Goal: Task Accomplishment & Management: Complete application form

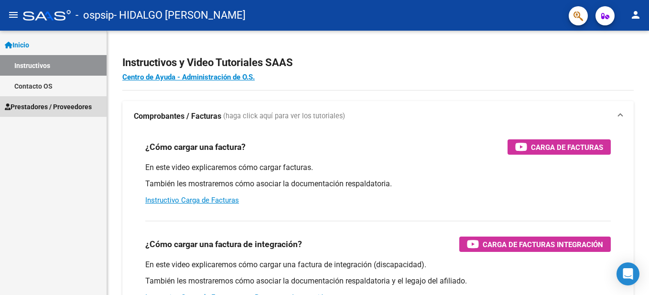
click at [70, 106] on span "Prestadores / Proveedores" at bounding box center [48, 106] width 87 height 11
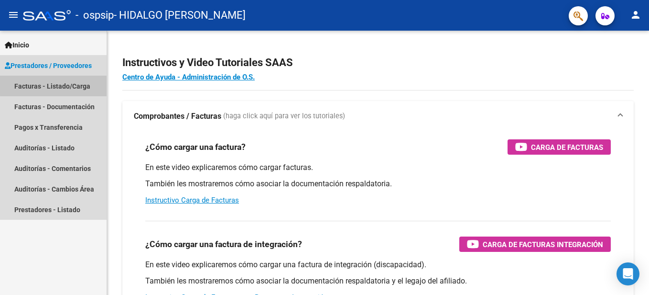
click at [72, 84] on link "Facturas - Listado/Carga" at bounding box center [53, 86] width 107 height 21
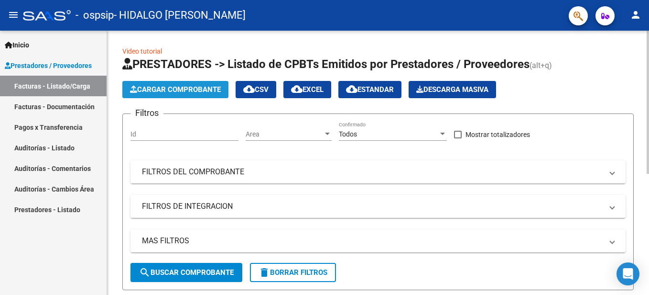
click at [191, 88] on span "Cargar Comprobante" at bounding box center [175, 89] width 91 height 9
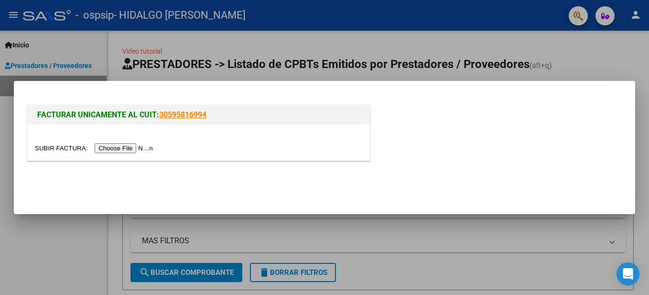
click at [132, 148] on input "file" at bounding box center [95, 148] width 121 height 10
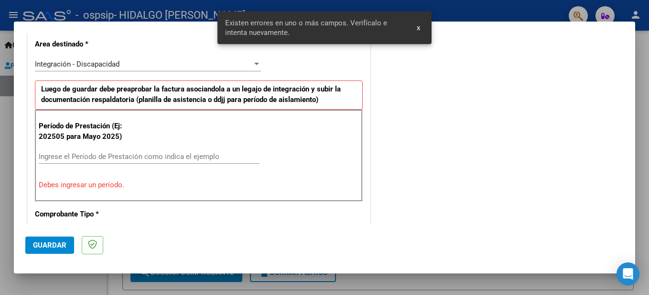
scroll to position [237, 0]
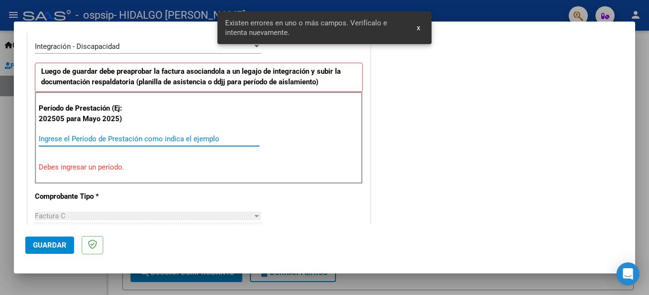
click at [69, 139] on input "Ingrese el Período de Prestación como indica el ejemplo" at bounding box center [149, 138] width 221 height 9
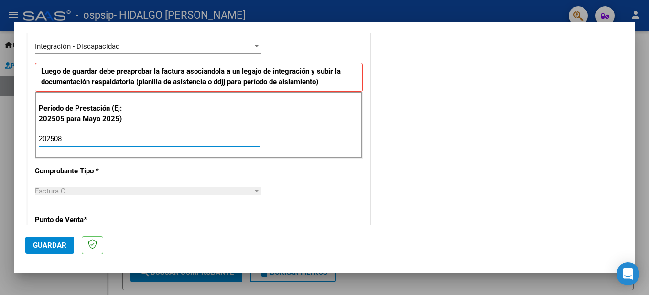
type input "202508"
click at [253, 188] on div at bounding box center [257, 191] width 9 height 8
click at [254, 190] on div at bounding box center [256, 190] width 5 height 2
click at [51, 245] on span "Guardar" at bounding box center [49, 245] width 33 height 9
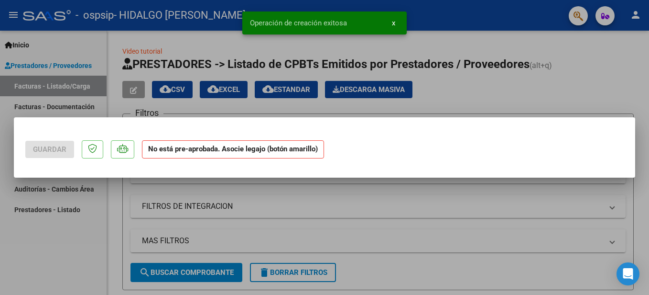
scroll to position [0, 0]
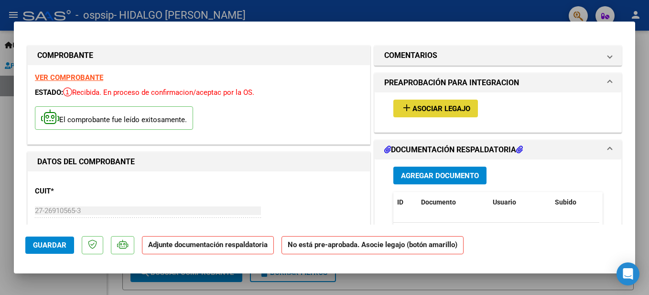
click at [413, 110] on span "Asociar Legajo" at bounding box center [442, 108] width 58 height 9
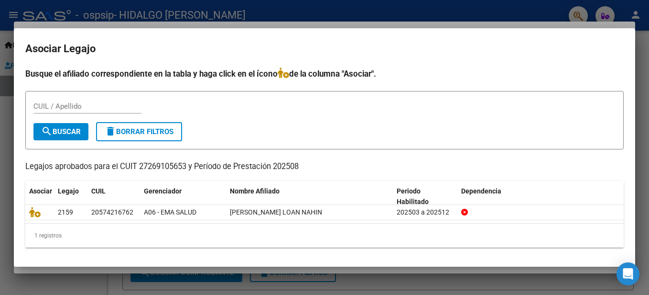
click at [363, 282] on div at bounding box center [324, 147] width 649 height 295
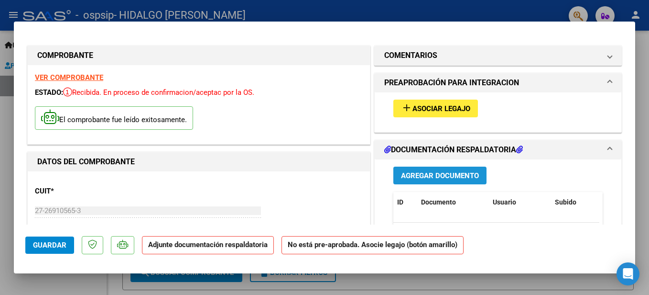
click at [440, 179] on span "Agregar Documento" at bounding box center [440, 175] width 78 height 9
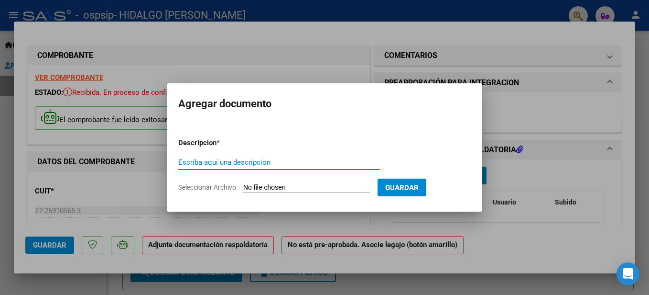
type input "p"
type input "Planilla de asistencia"
click at [325, 187] on input "Seleccionar Archivo" at bounding box center [306, 187] width 127 height 9
type input "C:\fakepath\PLANILLA ASISTENCIA LOAN [DATE].pdf"
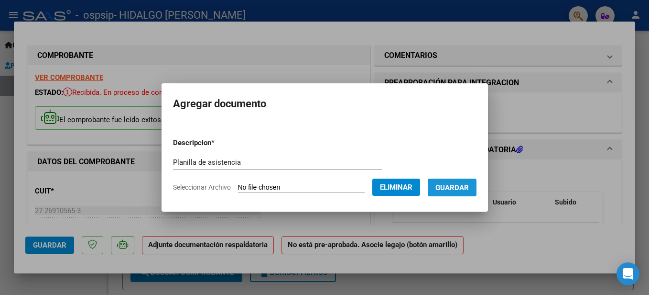
click at [451, 188] on span "Guardar" at bounding box center [452, 187] width 33 height 9
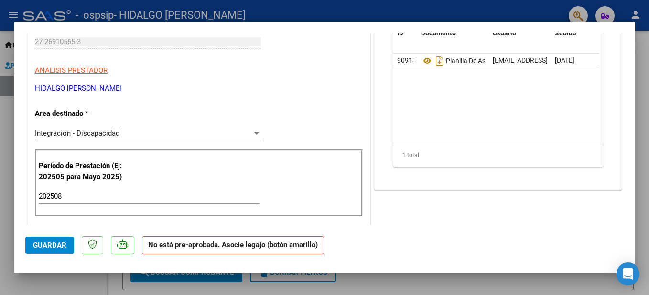
scroll to position [171, 0]
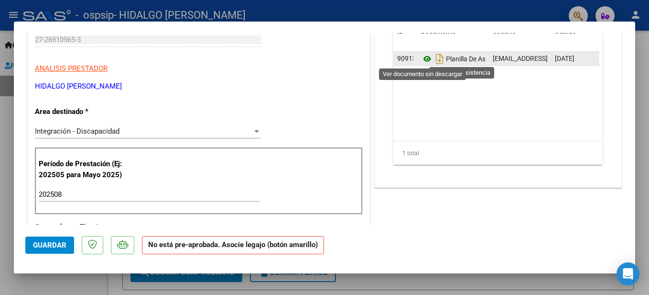
click at [424, 58] on icon at bounding box center [427, 58] width 12 height 11
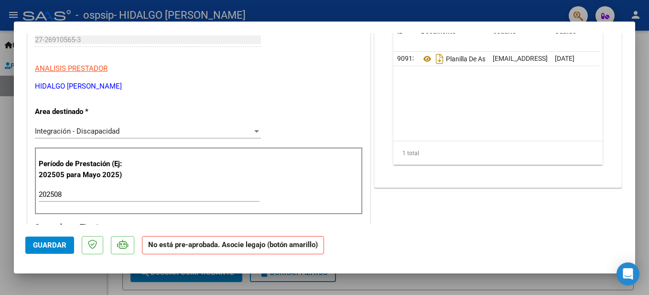
click at [581, 132] on datatable-body "90913 Planilla De Asistencia [EMAIL_ADDRESS][DOMAIN_NAME] - [PERSON_NAME] [DATE]" at bounding box center [497, 96] width 206 height 89
click at [56, 243] on span "Guardar" at bounding box center [49, 245] width 33 height 9
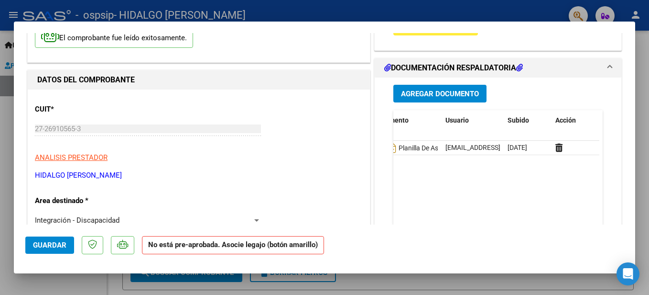
scroll to position [77, 0]
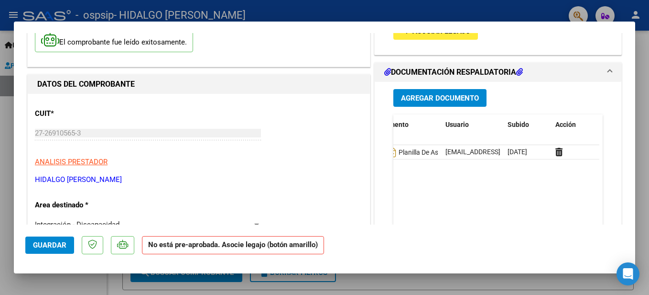
drag, startPoint x: 649, startPoint y: 75, endPoint x: 644, endPoint y: 94, distance: 20.3
click at [649, 74] on html "menu - ospsip - HIDALGO EDA [PERSON_NAME] person Inicio Instructivos Contacto O…" at bounding box center [324, 147] width 649 height 295
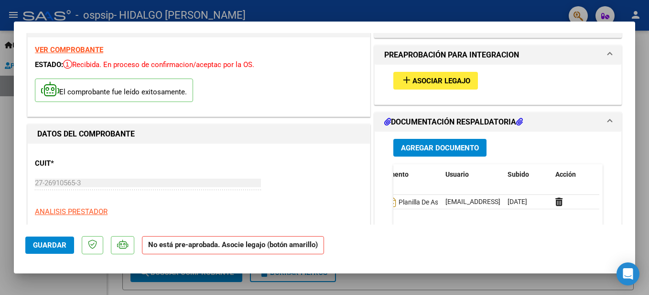
scroll to position [23, 0]
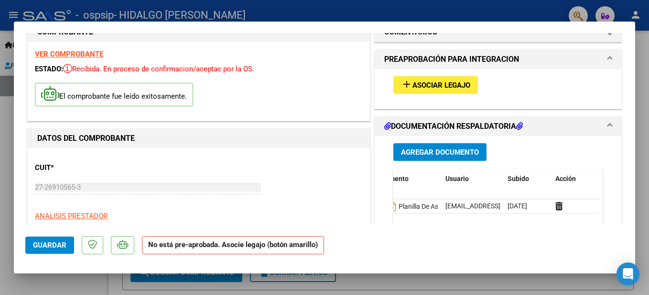
click at [432, 88] on span "Asociar Legajo" at bounding box center [442, 85] width 58 height 9
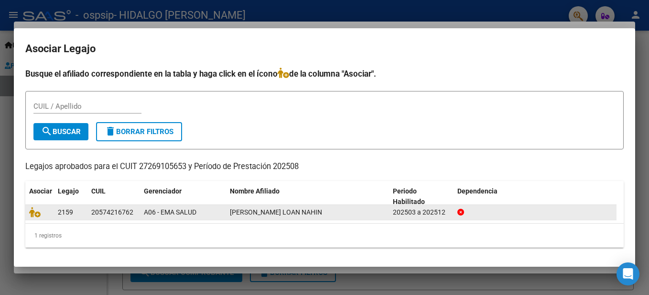
click at [267, 209] on span "[PERSON_NAME] LOAN NAHIN" at bounding box center [276, 212] width 92 height 8
click at [266, 211] on span "[PERSON_NAME] LOAN NAHIN" at bounding box center [276, 212] width 92 height 8
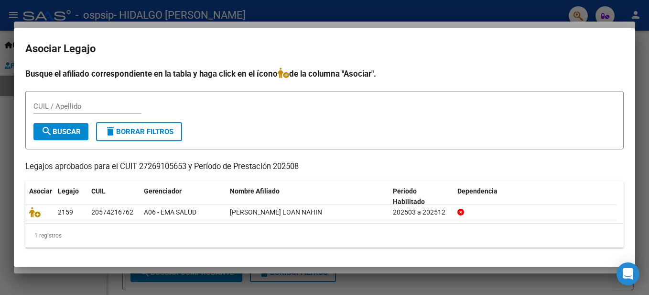
click at [632, 169] on mat-dialog-content "Busque el afiliado correspondiente en la tabla y haga click en el ícono de la c…" at bounding box center [325, 161] width 622 height 188
click at [300, 232] on div "1 registros" at bounding box center [324, 235] width 599 height 24
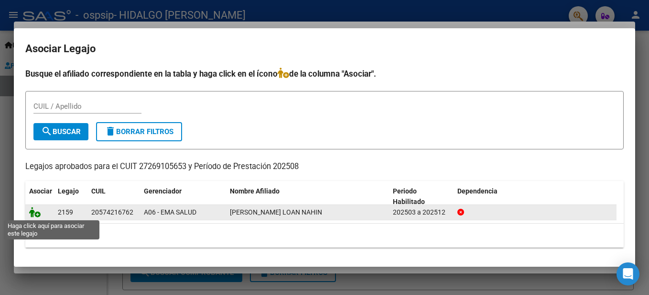
click at [37, 212] on icon at bounding box center [34, 212] width 11 height 11
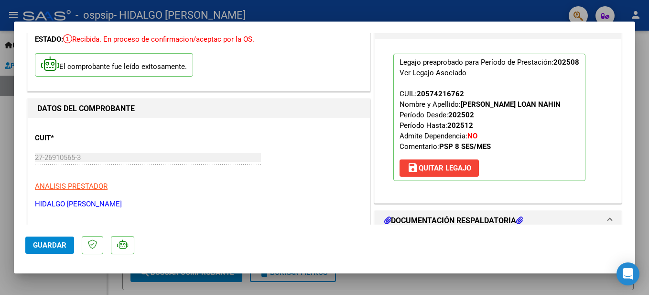
scroll to position [48, 0]
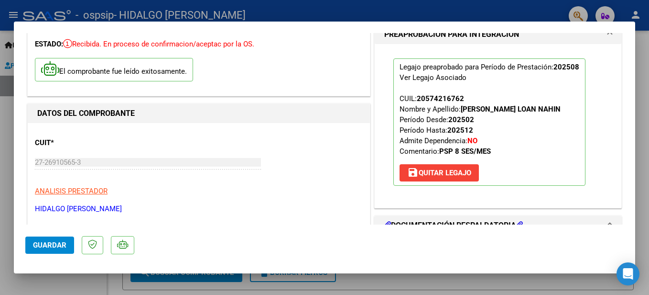
drag, startPoint x: 637, startPoint y: 84, endPoint x: 638, endPoint y: 90, distance: 5.8
click at [638, 90] on div at bounding box center [324, 147] width 649 height 295
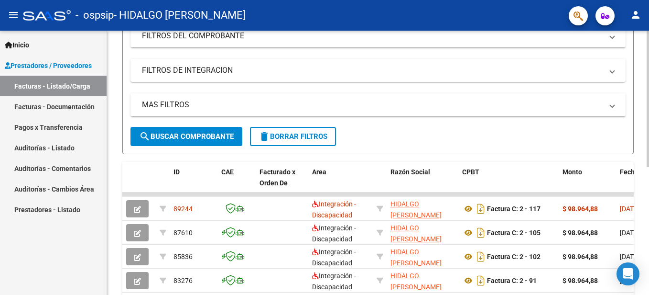
scroll to position [137, 0]
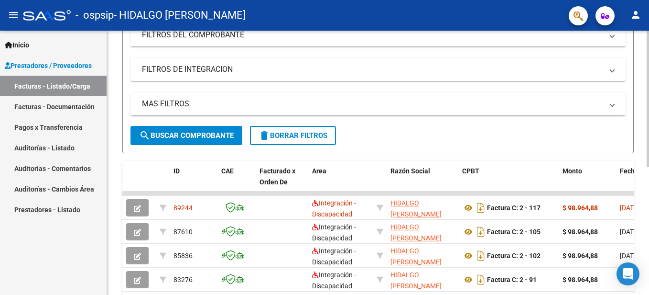
click at [649, 169] on html "menu - ospsip - HIDALGO EDA [PERSON_NAME] person Inicio Instructivos Contacto O…" at bounding box center [324, 147] width 649 height 295
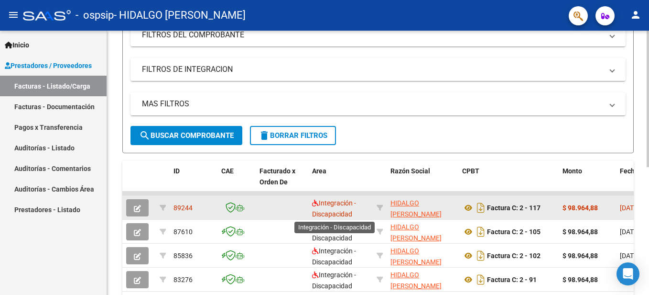
click at [329, 206] on span "Integración - Discapacidad" at bounding box center [334, 208] width 44 height 19
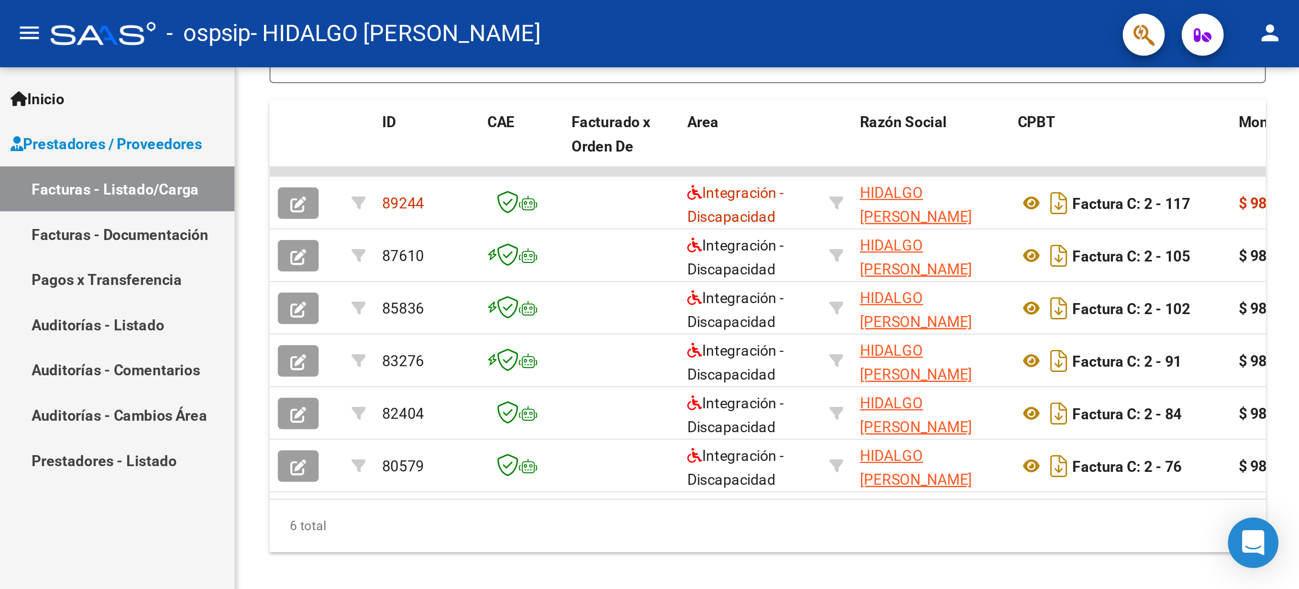
scroll to position [0, 0]
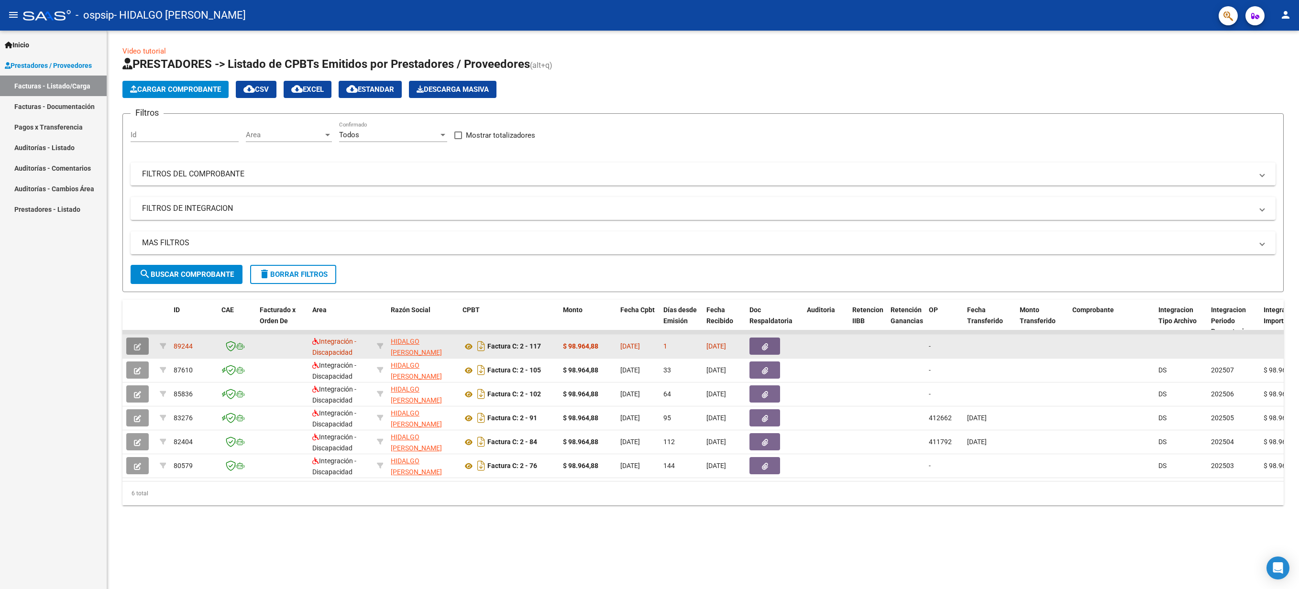
click at [138, 294] on icon "button" at bounding box center [137, 346] width 7 height 7
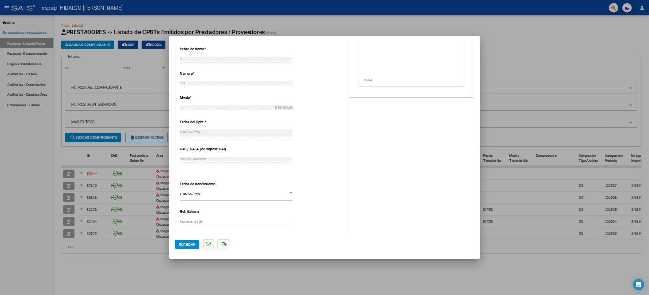
scroll to position [402, 0]
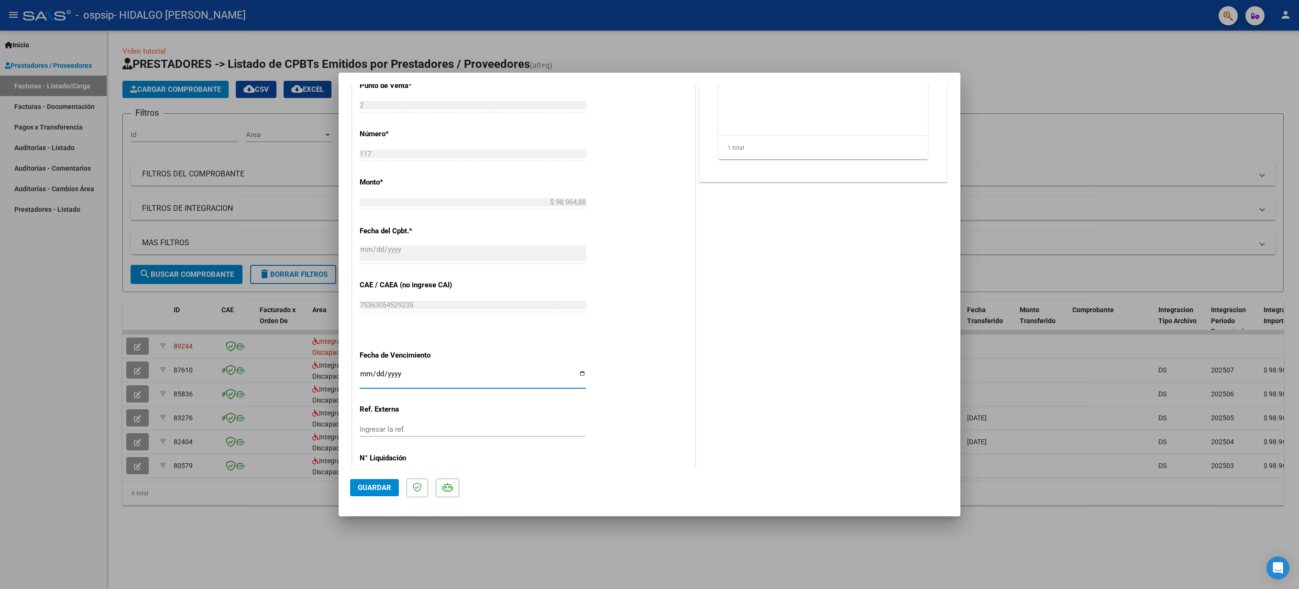
click at [577, 294] on input "Ingresar la fecha" at bounding box center [473, 377] width 226 height 15
click at [649, 294] on div "COMENTARIOS Comentarios del Prestador / Gerenciador: PREAPROBACIÓN PARA INTEGRA…" at bounding box center [823, 98] width 252 height 810
drag, startPoint x: 691, startPoint y: 343, endPoint x: 645, endPoint y: 240, distance: 113.1
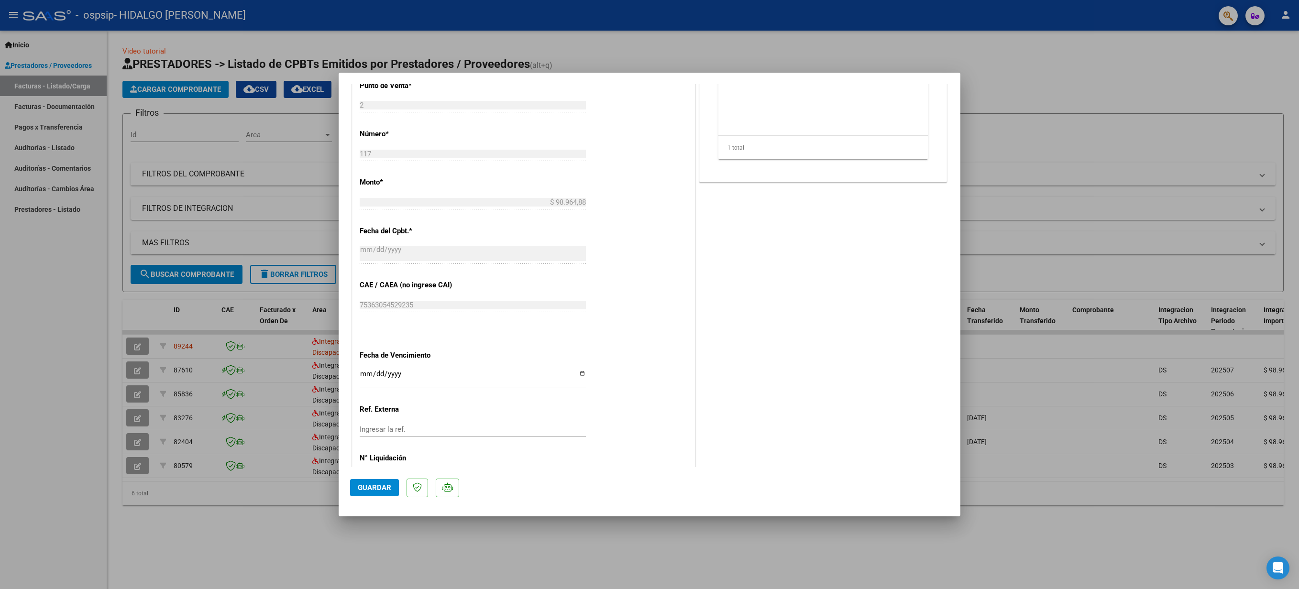
click at [645, 240] on div "CUIT * 27-26910565-3 Ingresar CUIT ANALISIS PRESTADOR HIDALGO EDA [PERSON_NAME]…" at bounding box center [523, 144] width 342 height 716
drag, startPoint x: 619, startPoint y: 278, endPoint x: 694, endPoint y: 284, distance: 75.8
drag, startPoint x: 694, startPoint y: 284, endPoint x: 653, endPoint y: 278, distance: 41.5
click at [649, 278] on div "CUIT * 27-26910565-3 Ingresar CUIT ANALISIS PRESTADOR HIDALGO EDA [PERSON_NAME]…" at bounding box center [523, 144] width 342 height 716
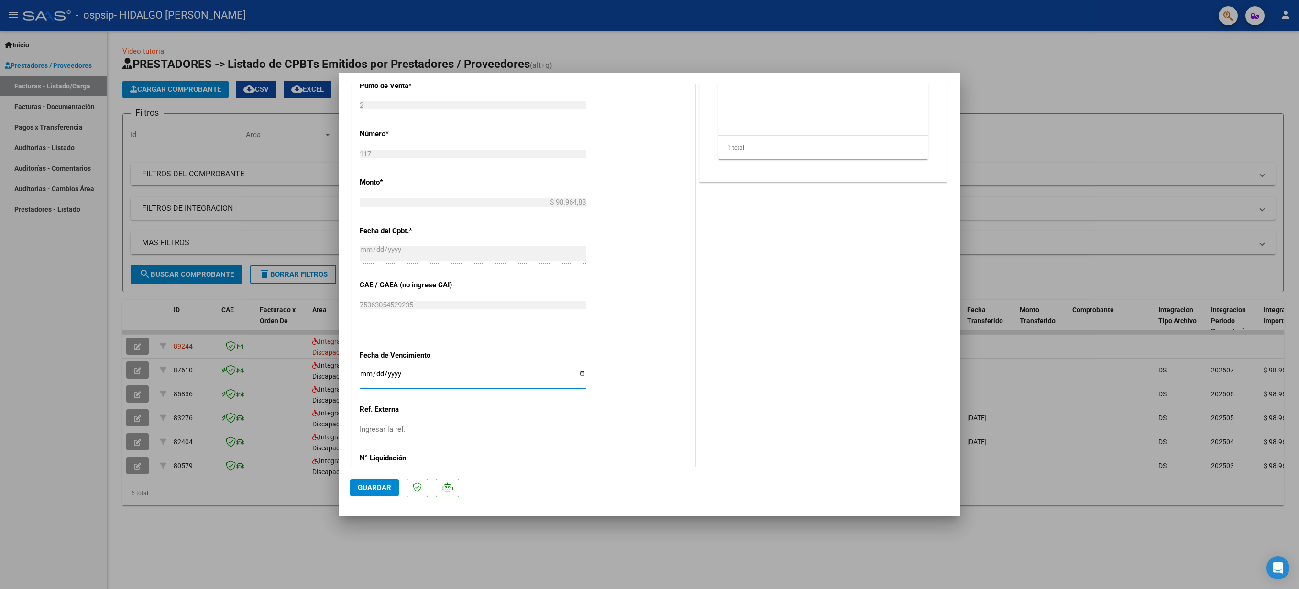
click at [576, 294] on input "Ingresar la fecha" at bounding box center [473, 377] width 226 height 15
click at [575, 294] on input "Ingresar la fecha" at bounding box center [473, 377] width 226 height 15
click at [649, 294] on div "COMENTARIOS Comentarios del Prestador / Gerenciador: PREAPROBACIÓN PARA INTEGRA…" at bounding box center [823, 98] width 252 height 810
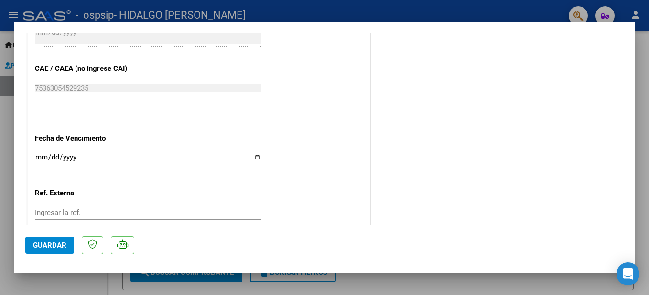
scroll to position [584, 0]
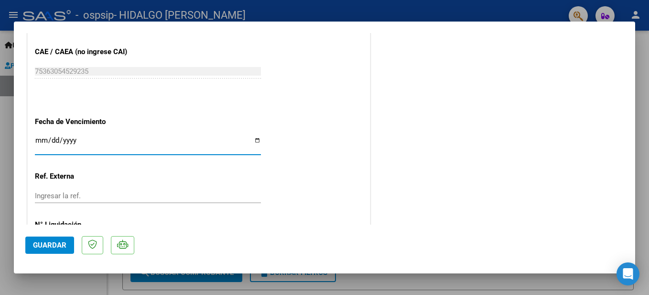
click at [256, 140] on input "Ingresar la fecha" at bounding box center [148, 143] width 226 height 15
type input "[DATE]"
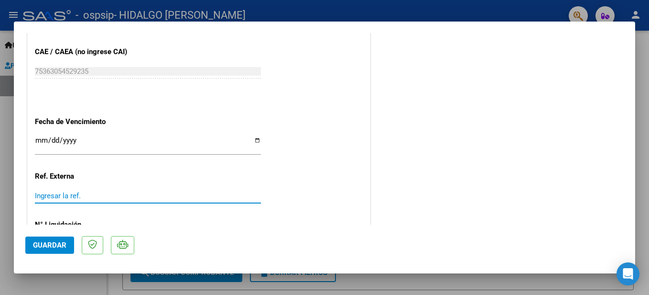
click at [80, 196] on input "Ingresar la ref." at bounding box center [148, 195] width 226 height 9
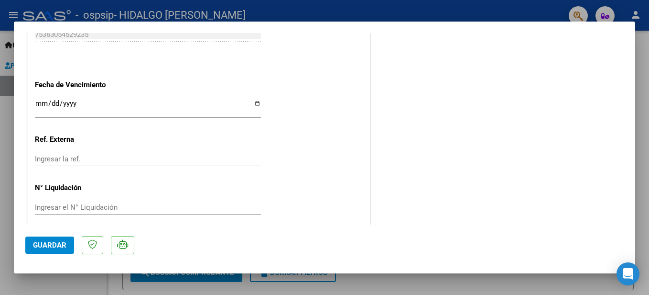
scroll to position [629, 0]
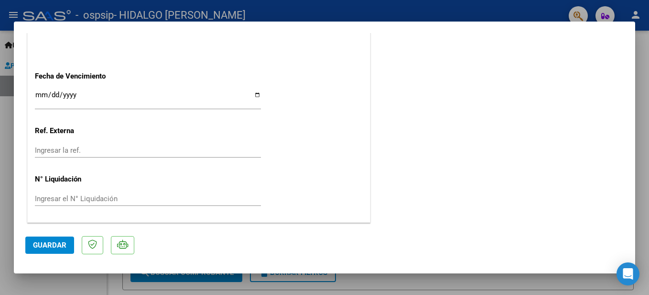
click at [642, 208] on div at bounding box center [324, 147] width 649 height 295
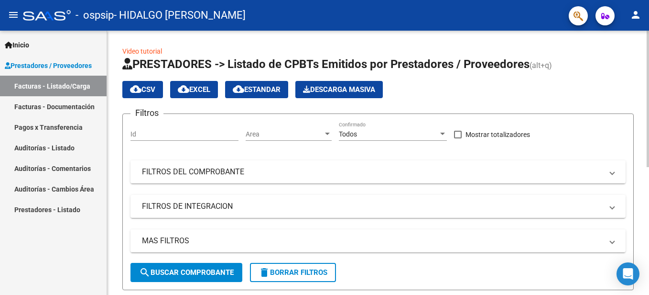
scroll to position [182, 0]
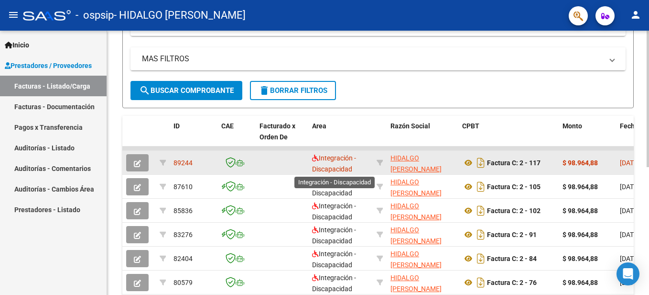
click at [347, 166] on span "Integración - Discapacidad" at bounding box center [334, 163] width 44 height 19
click at [138, 161] on icon "button" at bounding box center [137, 163] width 7 height 7
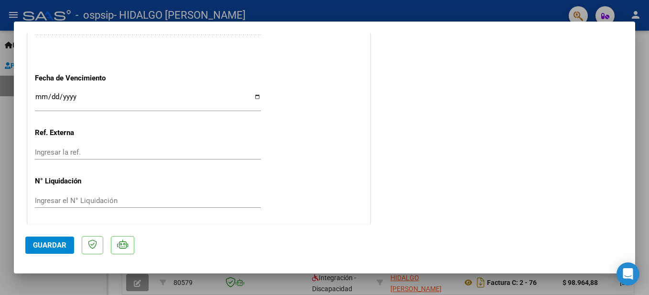
scroll to position [629, 0]
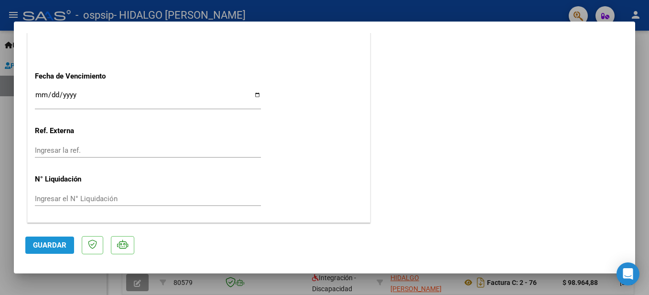
click at [35, 242] on span "Guardar" at bounding box center [49, 245] width 33 height 9
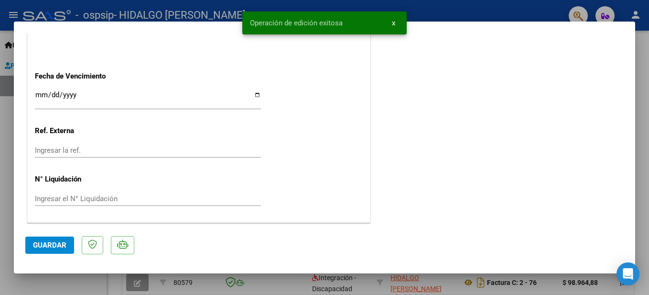
click at [552, 288] on div at bounding box center [324, 147] width 649 height 295
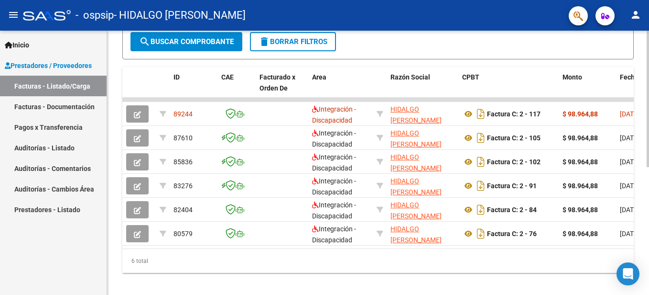
scroll to position [247, 0]
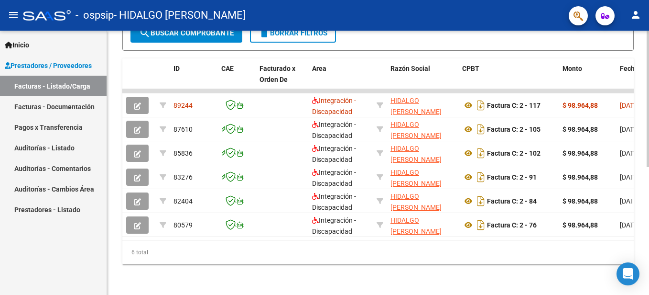
click at [649, 268] on html "menu - ospsip - HIDALGO EDA [PERSON_NAME] person Inicio Instructivos Contacto O…" at bounding box center [324, 147] width 649 height 295
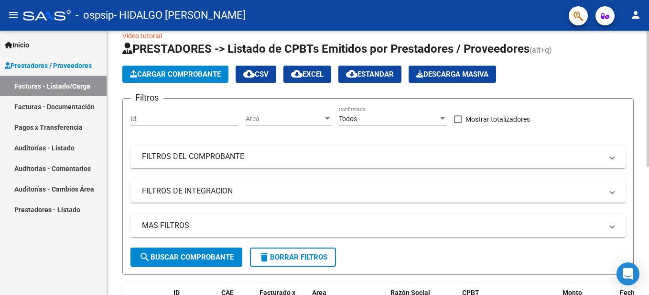
scroll to position [0, 0]
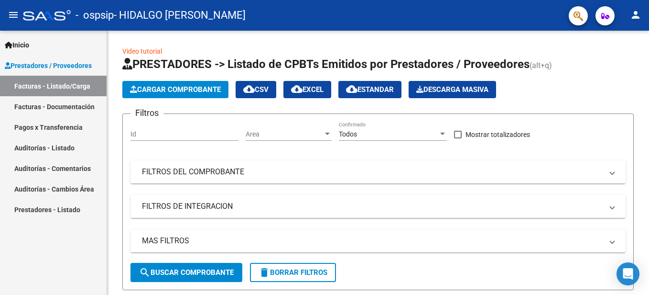
drag, startPoint x: 649, startPoint y: 163, endPoint x: 79, endPoint y: 224, distance: 572.4
click at [79, 224] on div "Inicio Instructivos Contacto OS Prestadores / Proveedores Facturas - Listado/Ca…" at bounding box center [53, 163] width 107 height 264
